Goal: Task Accomplishment & Management: Use online tool/utility

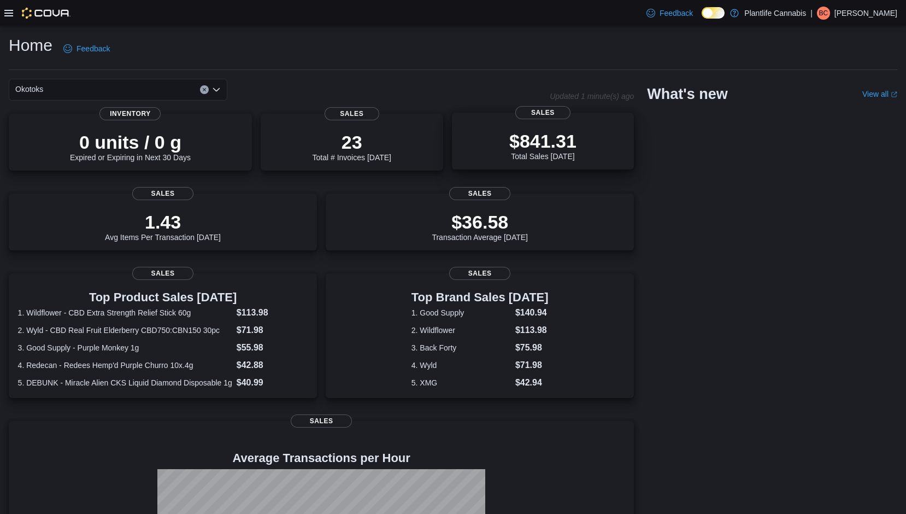
click at [543, 149] on p "$841.31" at bounding box center [542, 141] width 67 height 22
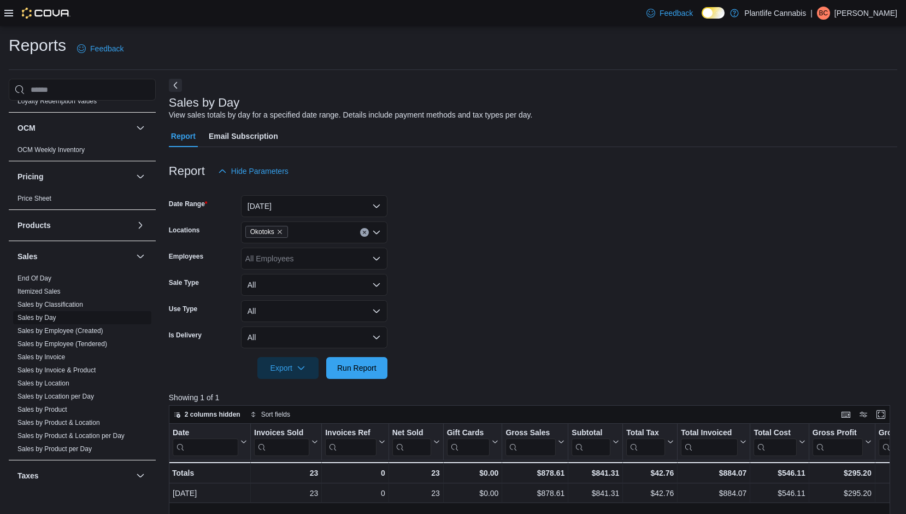
scroll to position [316, 0]
click at [43, 284] on link "End Of Day" at bounding box center [34, 281] width 34 height 8
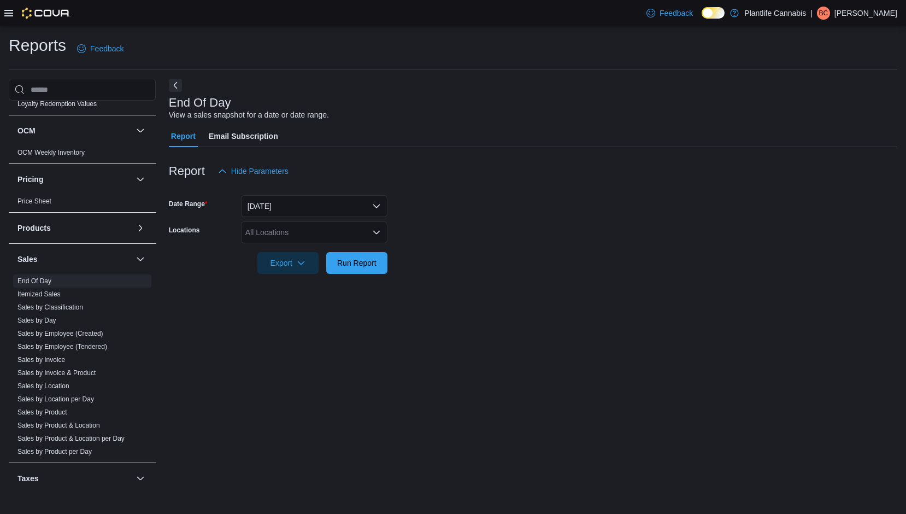
click at [313, 233] on div "All Locations" at bounding box center [314, 232] width 146 height 22
type input "***"
click at [325, 252] on div "Okotoks" at bounding box center [314, 250] width 133 height 11
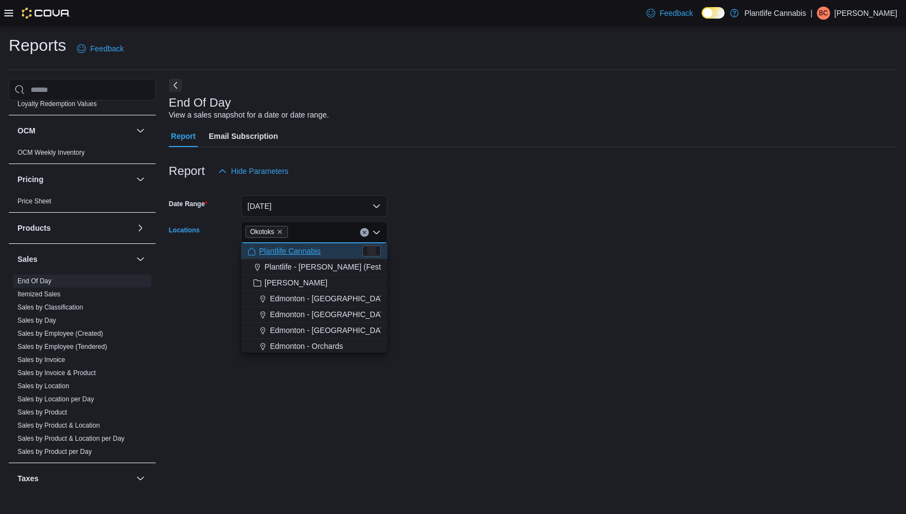
click at [423, 255] on form "Date Range Today Locations Okotoks Combo box. Selected. Okotoks. Press Backspac…" at bounding box center [533, 228] width 729 height 92
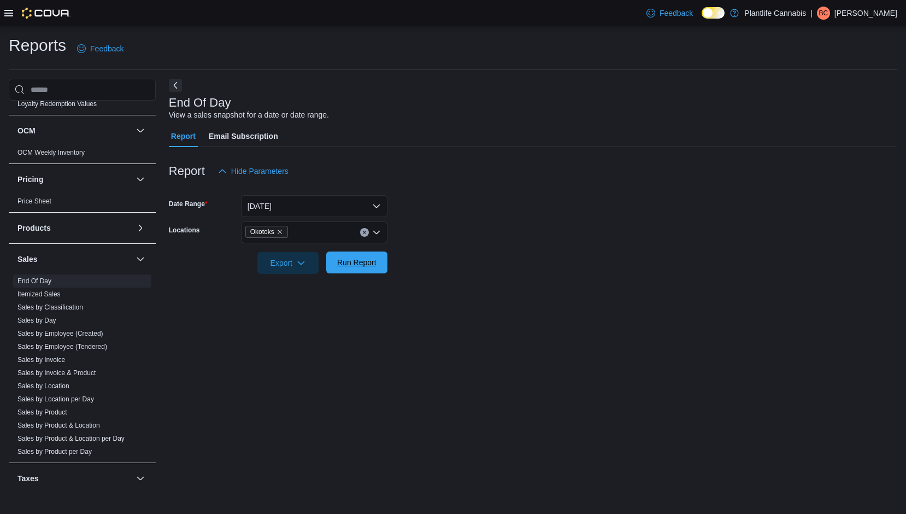
click at [369, 265] on span "Run Report" at bounding box center [356, 262] width 39 height 11
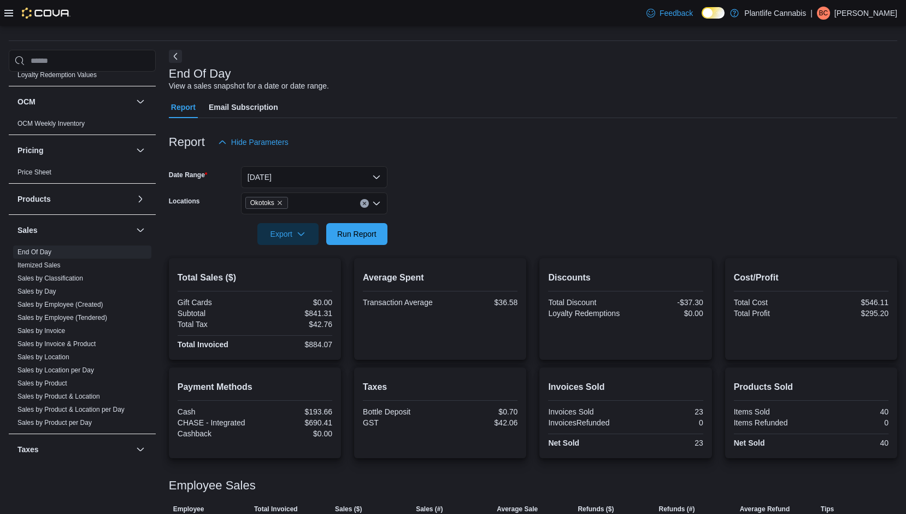
scroll to position [87, 0]
